Goal: Find specific page/section

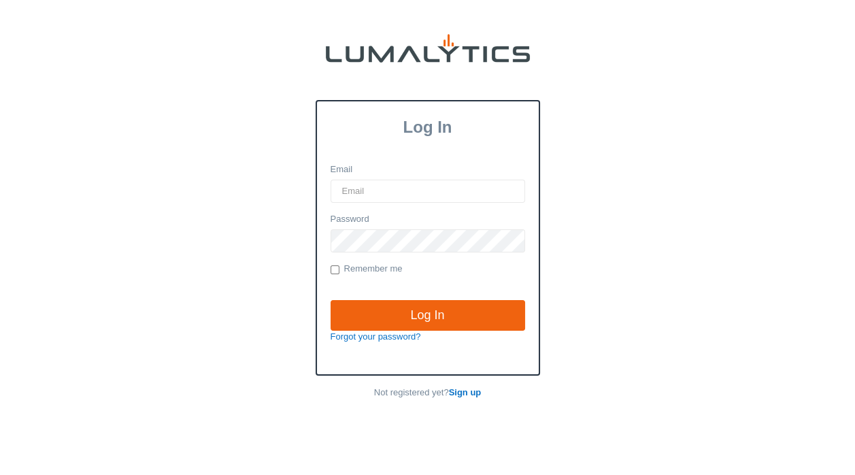
click at [358, 192] on input "Email" at bounding box center [428, 191] width 194 height 23
type input "[EMAIL_ADDRESS][DOMAIN_NAME]"
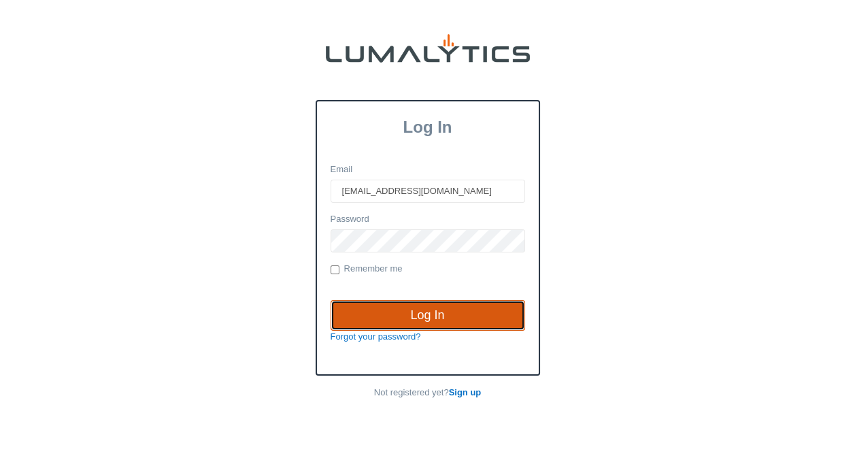
click at [399, 307] on input "Log In" at bounding box center [428, 315] width 194 height 31
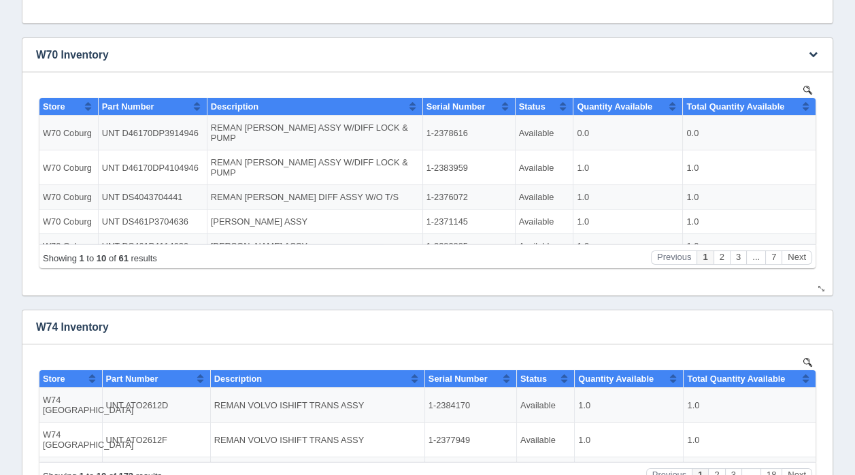
scroll to position [304, 0]
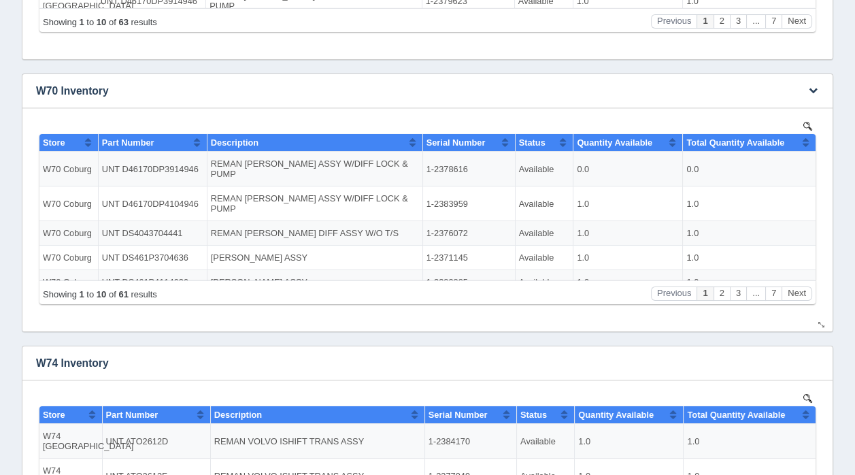
click at [807, 122] on img at bounding box center [807, 125] width 9 height 9
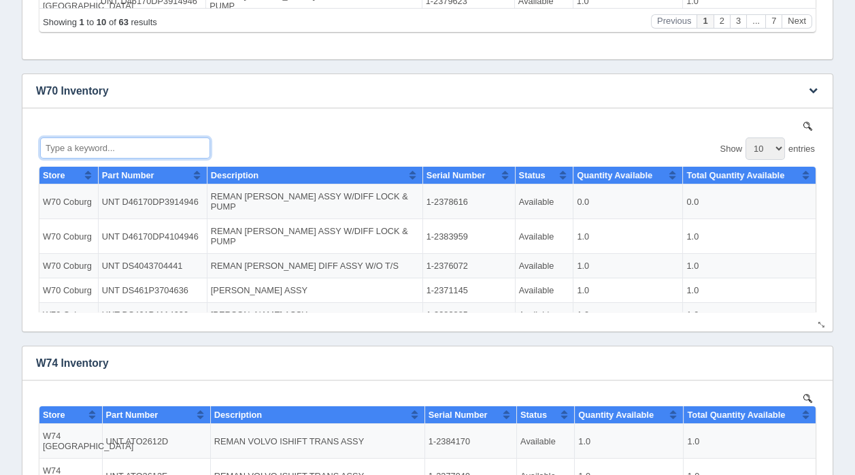
click at [114, 146] on input "Type a keyword..." at bounding box center [125, 147] width 170 height 21
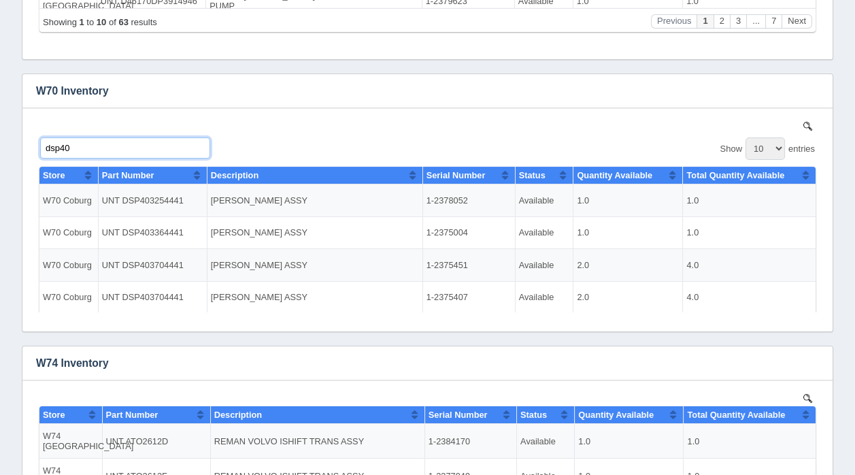
type input "dsp40"
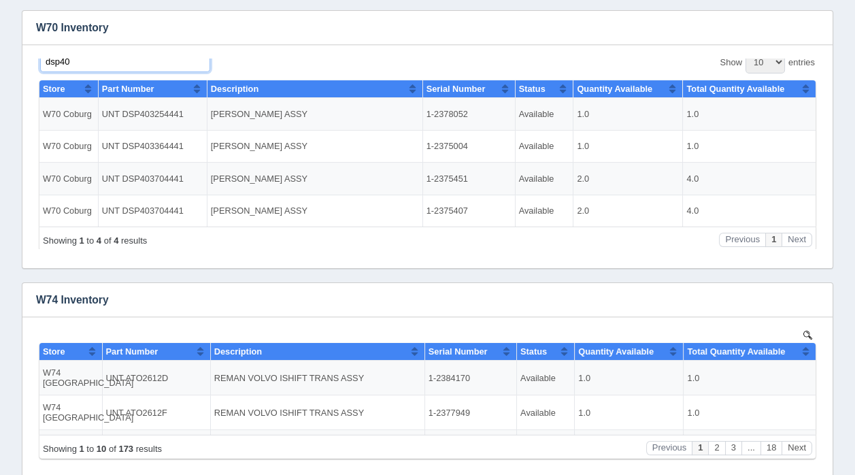
scroll to position [386, 0]
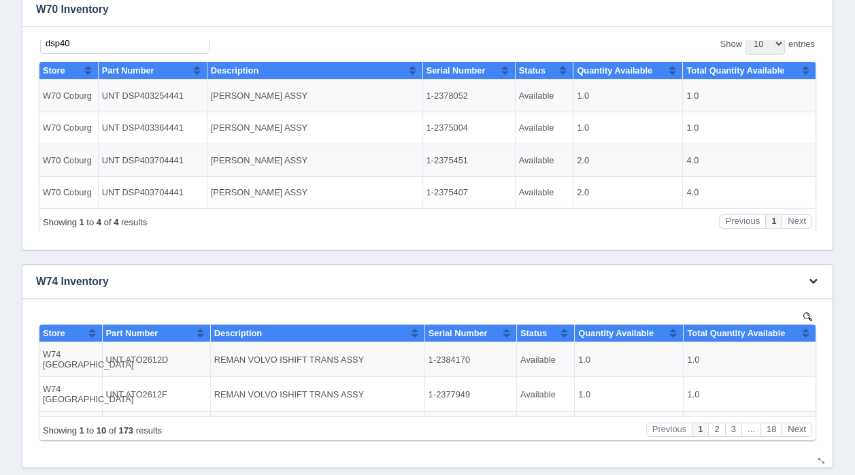
click at [807, 313] on img at bounding box center [807, 315] width 9 height 9
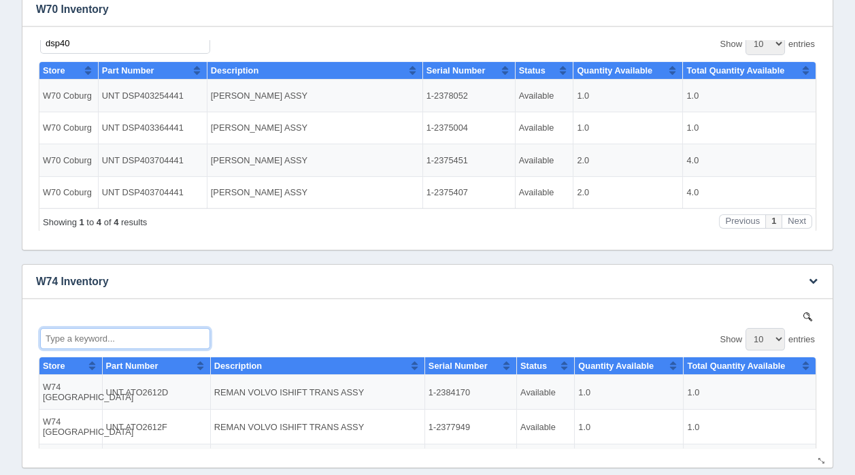
click at [71, 337] on input "Type a keyword..." at bounding box center [125, 337] width 170 height 21
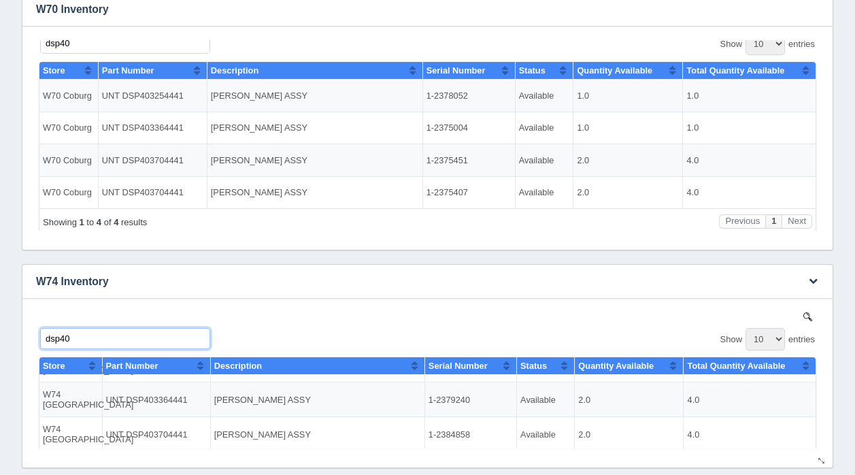
scroll to position [136, 0]
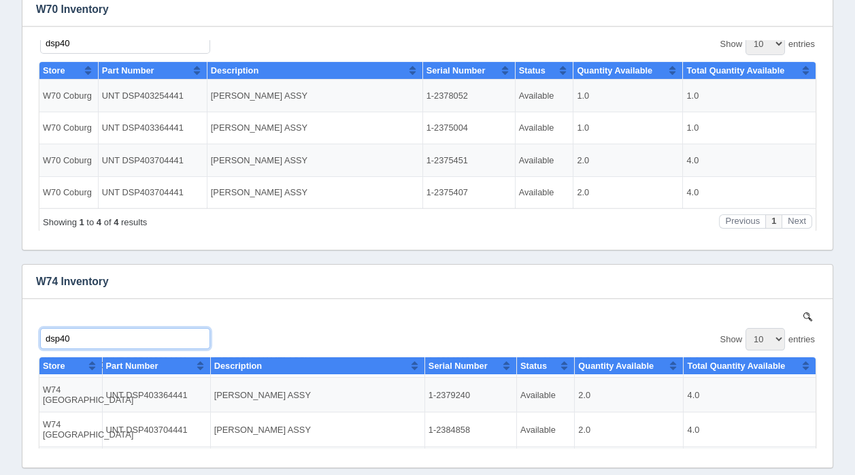
type input "dsp40"
